Goal: Task Accomplishment & Management: Use online tool/utility

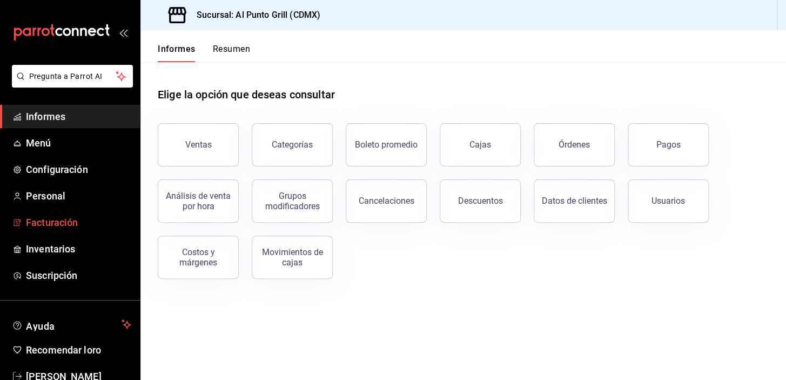
click at [65, 223] on font "Facturación" at bounding box center [52, 222] width 52 height 11
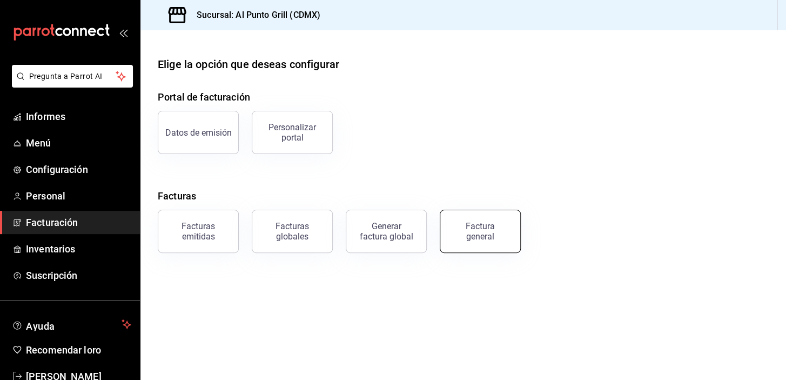
click at [487, 244] on button "Factura general" at bounding box center [480, 231] width 81 height 43
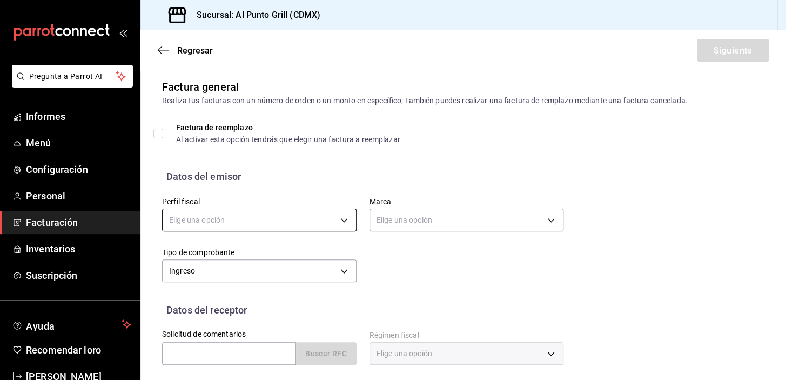
click at [211, 217] on body "Pregunta a Parrot AI Informes Menú Configuración Personal Facturación Inventari…" at bounding box center [393, 190] width 786 height 380
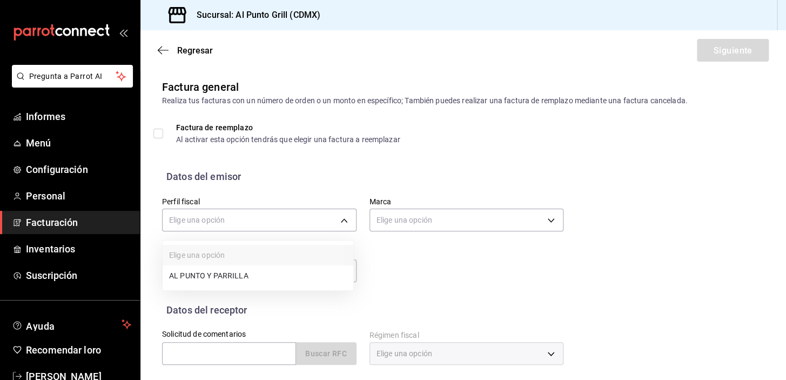
click at [215, 274] on font "AL PUNTO Y PARRILLA" at bounding box center [208, 275] width 79 height 9
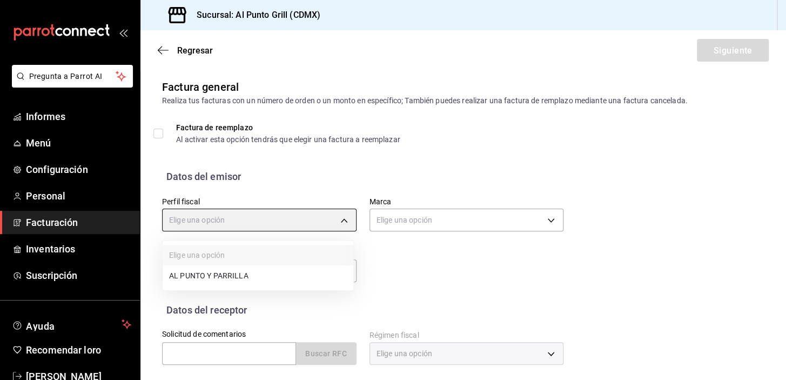
type input "711c2bc8-79b3-43e0-95de-ea7f23beadbf"
type input "359452a4-77df-4a2a-96d1-dbb27ae34e49"
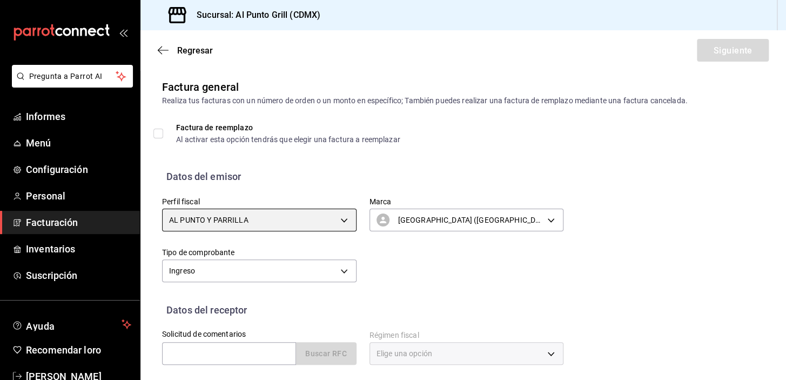
scroll to position [98, 0]
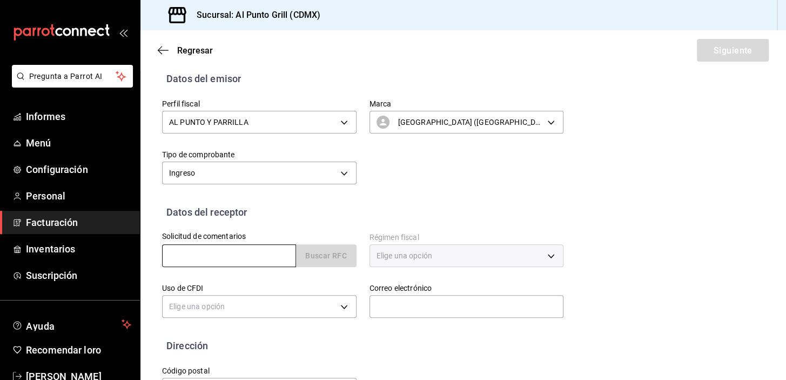
click at [192, 255] on input "text" at bounding box center [229, 255] width 134 height 23
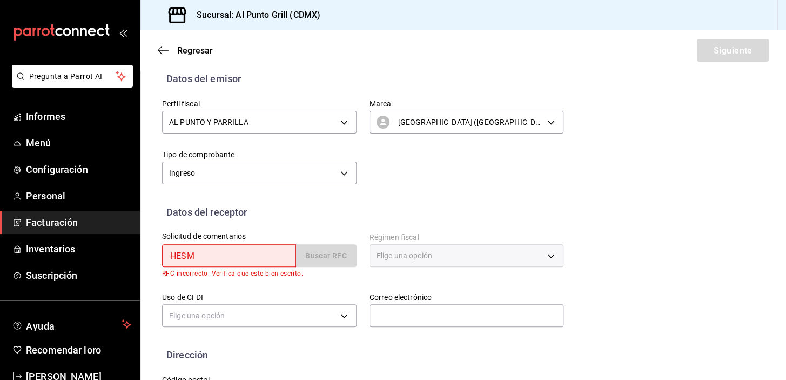
type input "HESM7204072G3"
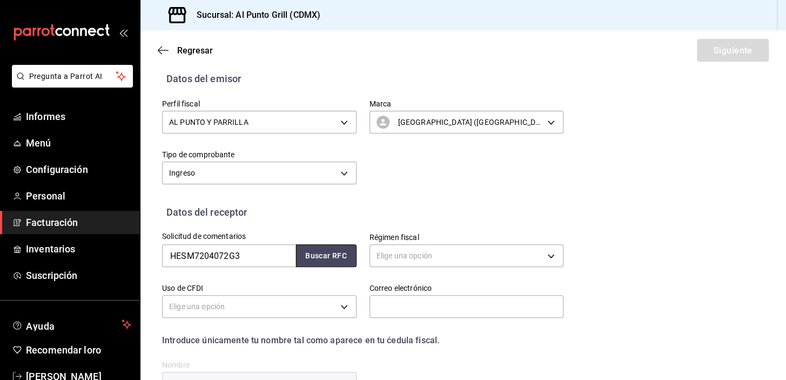
click at [335, 256] on font "Buscar RFC" at bounding box center [326, 256] width 42 height 9
type input "[EMAIL_ADDRESS][DOMAIN_NAME]"
type input "54760"
type input "[PERSON_NAME]"
type input "612"
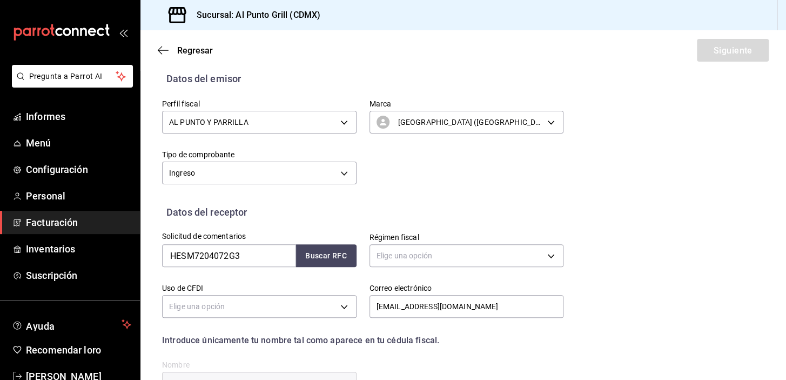
type input "G03"
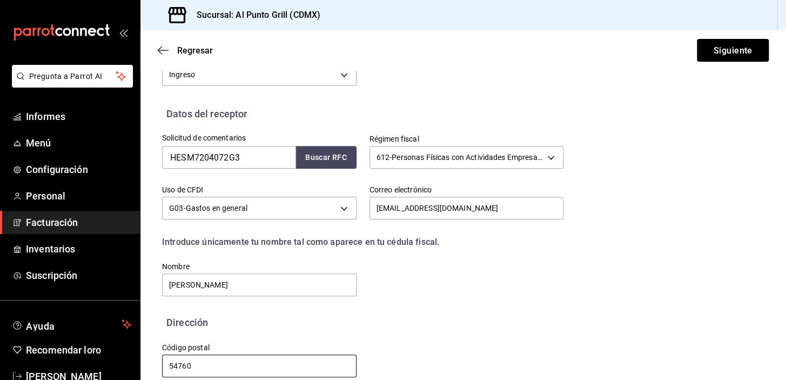
scroll to position [212, 0]
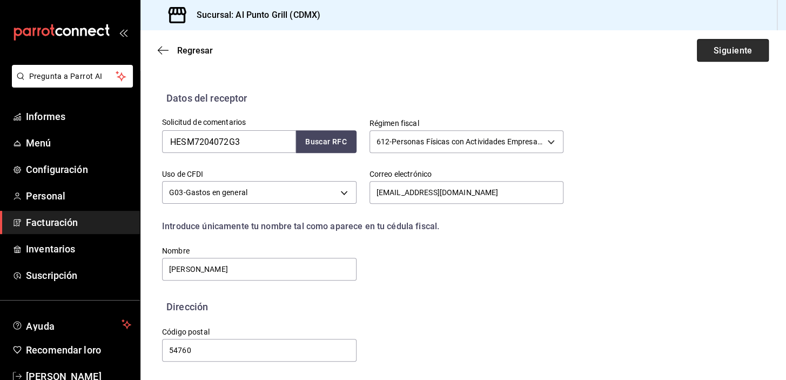
click at [751, 43] on button "Siguiente" at bounding box center [733, 50] width 72 height 23
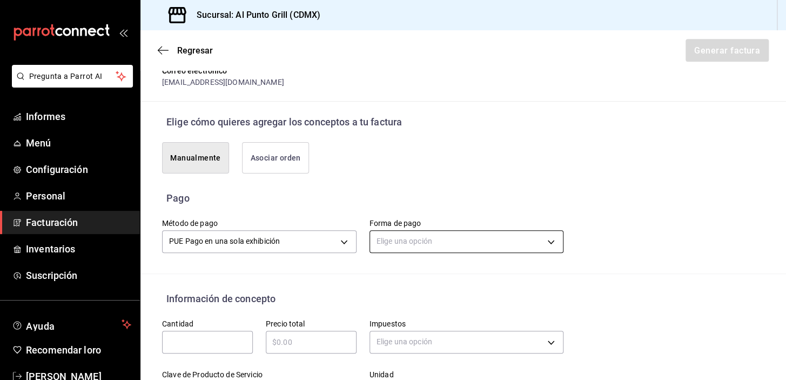
click at [458, 237] on body "Pregunta a Parrot AI Informes Menú Configuración Personal Facturación Inventari…" at bounding box center [393, 190] width 786 height 380
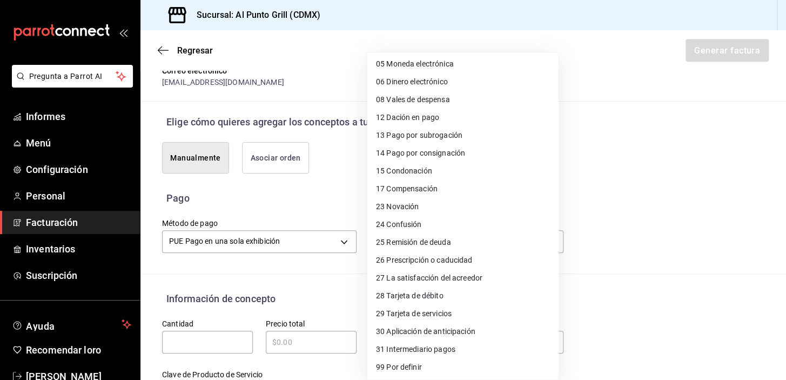
scroll to position [92, 0]
click at [432, 291] on font "Tarjeta de débito" at bounding box center [414, 295] width 57 height 9
type input "28"
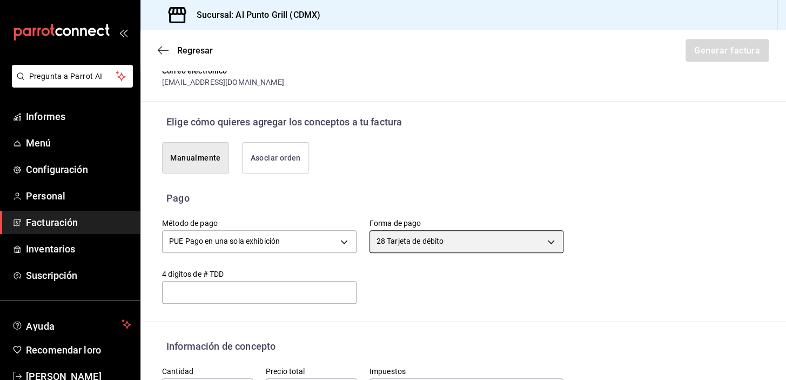
scroll to position [359, 0]
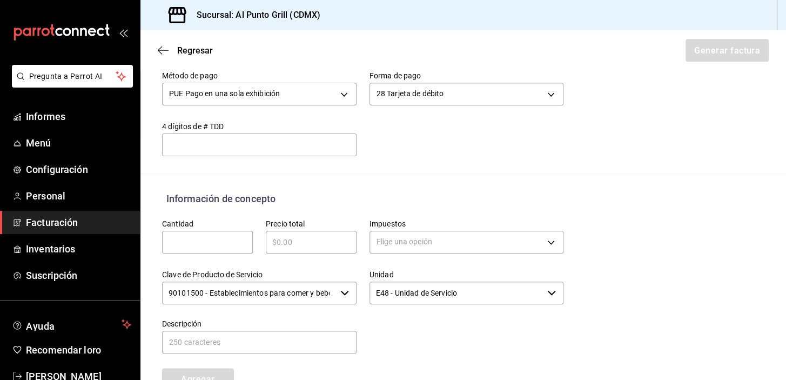
click at [177, 244] on input "text" at bounding box center [207, 242] width 91 height 13
type input "1"
click at [290, 238] on input "text" at bounding box center [311, 242] width 91 height 13
type input "$1210.00"
click at [428, 246] on body "Pregunta a Parrot AI Informes Menú Configuración Personal Facturación Inventari…" at bounding box center [393, 190] width 786 height 380
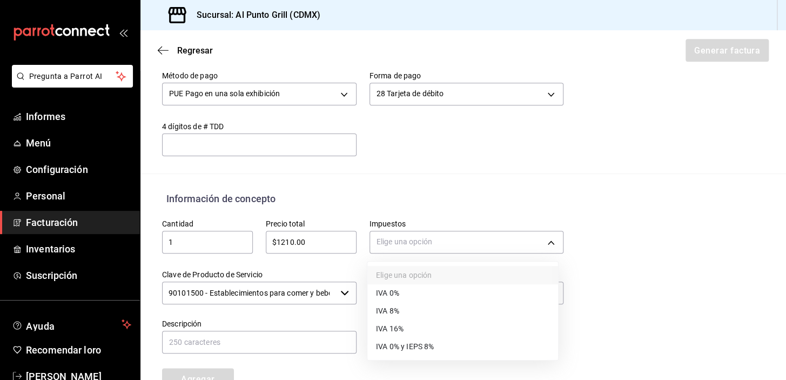
click at [392, 327] on font "IVA 16%" at bounding box center [390, 328] width 28 height 9
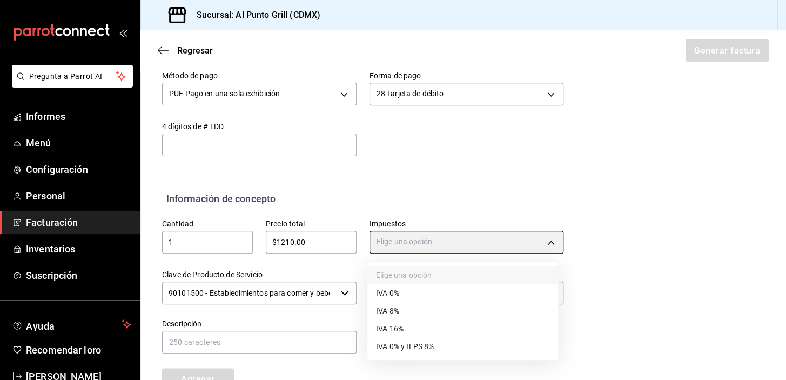
type input "IVA_16"
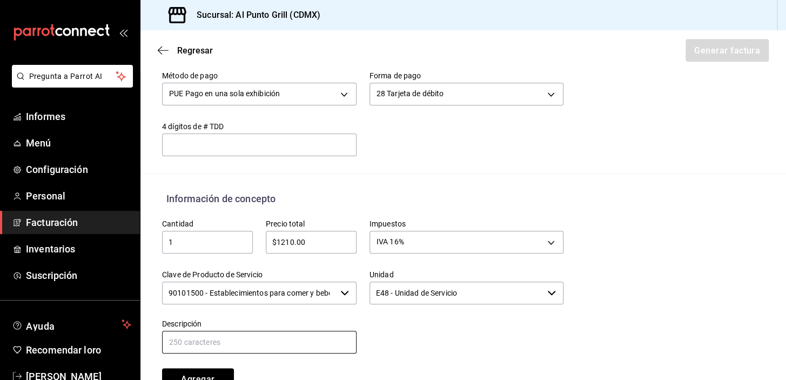
click at [295, 343] on input "text" at bounding box center [259, 342] width 195 height 23
type input "CONSUMO DE ALIMENTOS Y BEBIDAS"
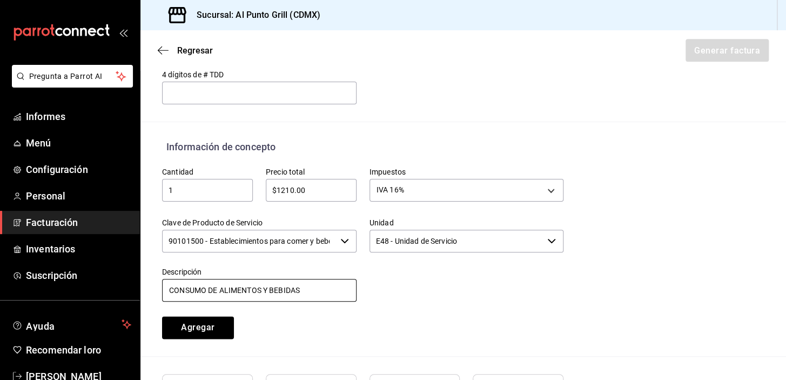
scroll to position [507, 0]
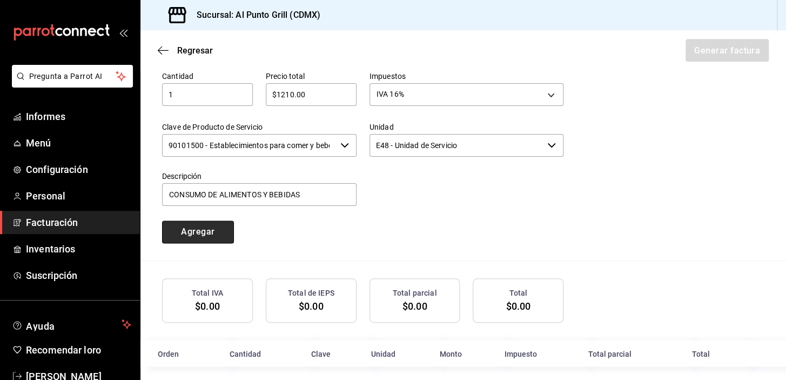
click at [181, 227] on button "Agregar" at bounding box center [198, 232] width 72 height 23
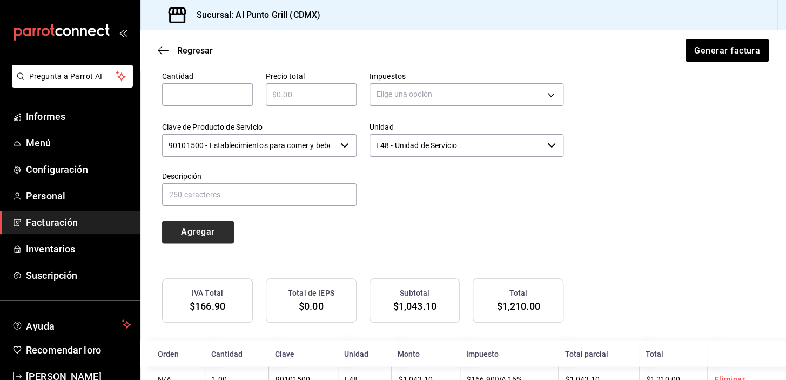
type input "90101500 - Establecimientos para comer y beber"
type input "E48 - Unidad de Servicio"
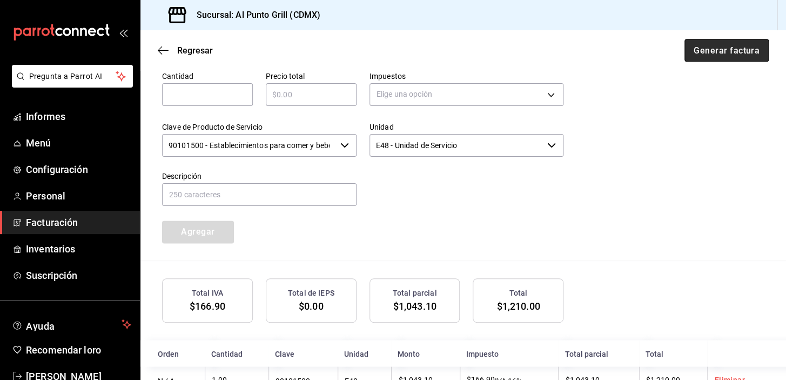
click at [708, 54] on font "Generar factura" at bounding box center [727, 50] width 66 height 10
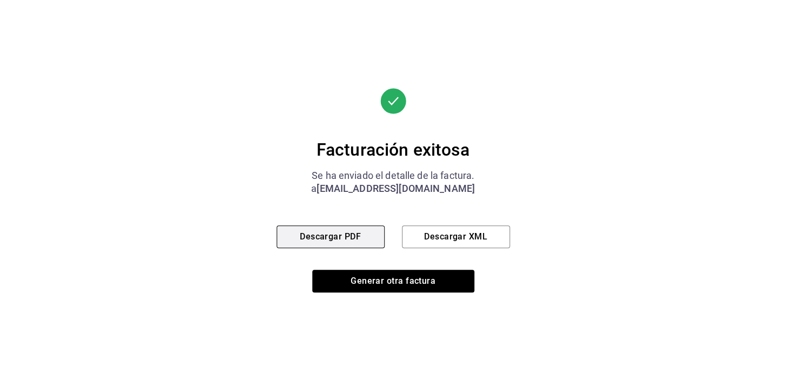
click at [343, 238] on font "Descargar PDF" at bounding box center [330, 236] width 61 height 10
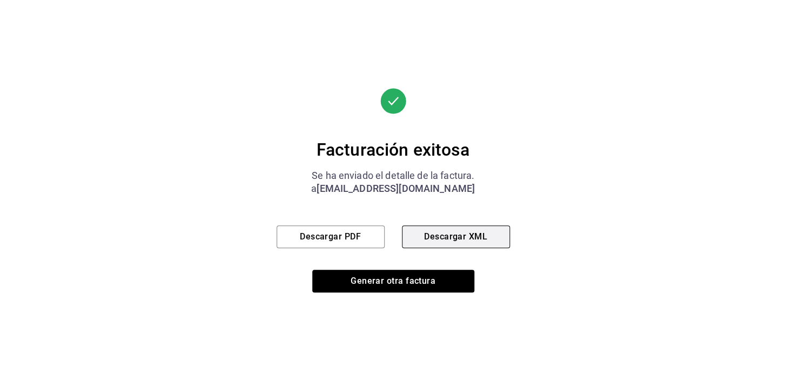
click at [469, 233] on font "Descargar XML" at bounding box center [455, 236] width 63 height 10
